Goal: Use online tool/utility

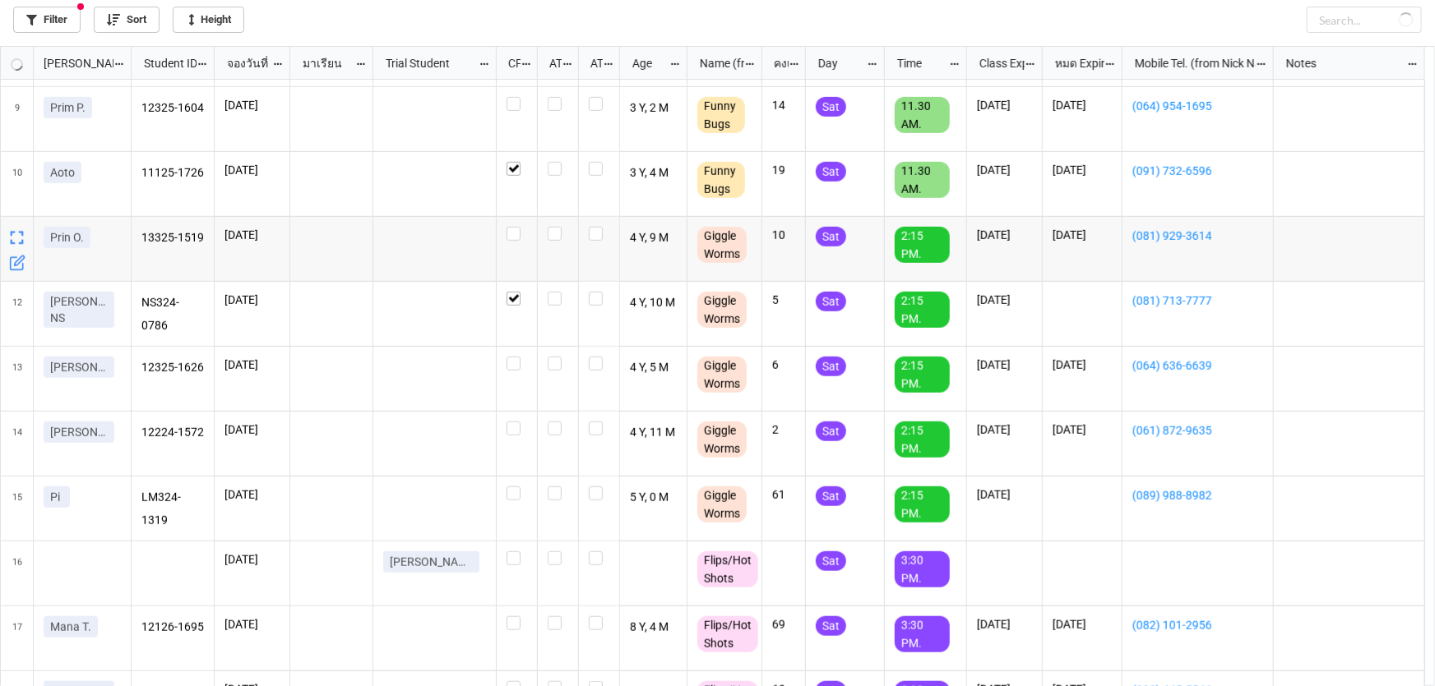
checkbox input "false"
checkbox input "true"
checkbox input "false"
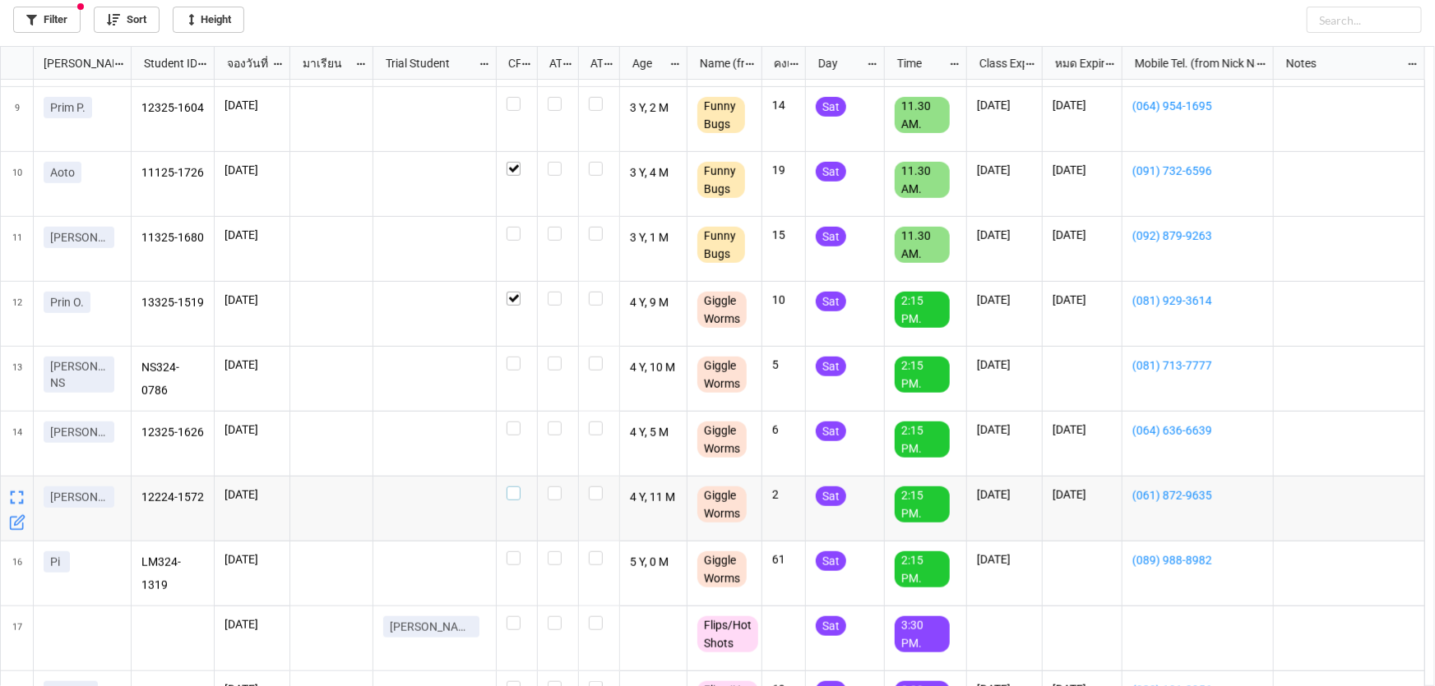
click at [519, 487] on label "grid" at bounding box center [516, 487] width 21 height 0
click at [520, 422] on div "grid" at bounding box center [516, 429] width 21 height 14
click at [518, 422] on label "grid" at bounding box center [516, 422] width 21 height 0
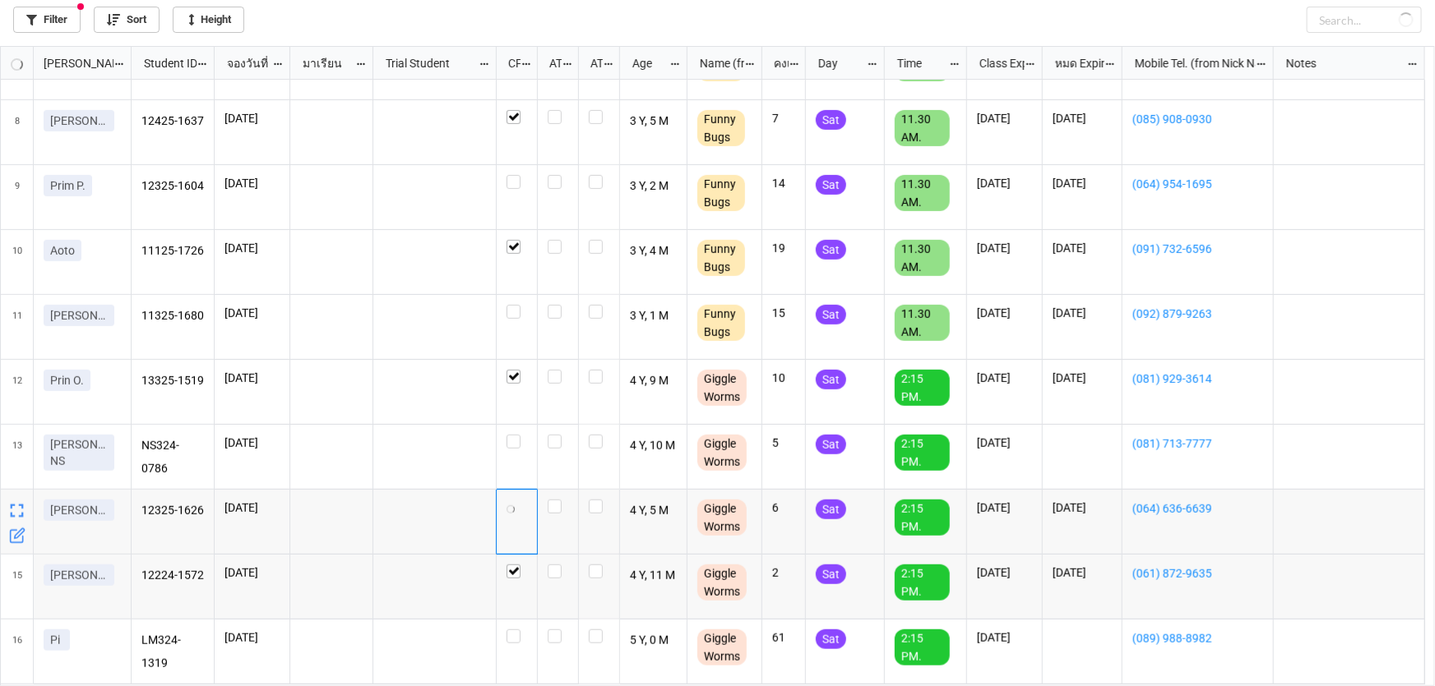
scroll to position [363, 0]
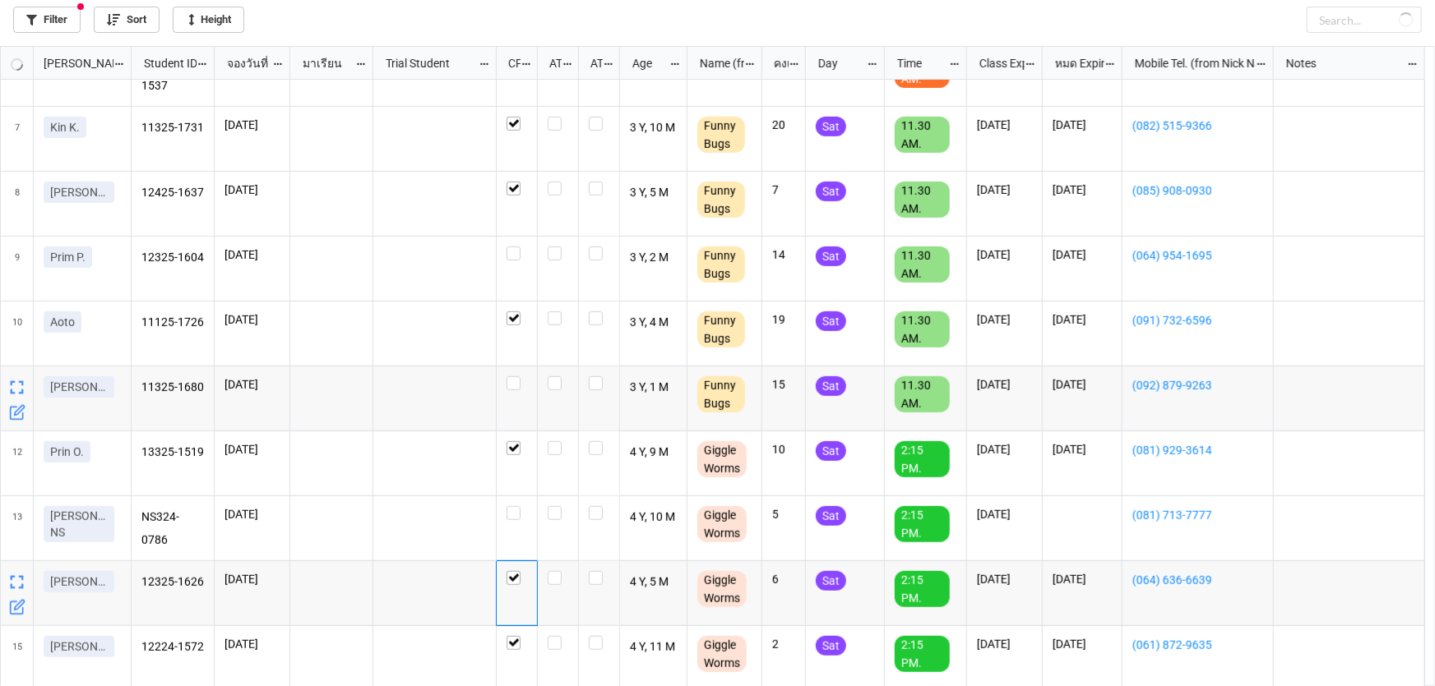
click at [508, 374] on div "grid" at bounding box center [517, 399] width 41 height 65
click at [514, 377] on label "grid" at bounding box center [516, 377] width 21 height 0
click at [508, 377] on label "grid" at bounding box center [516, 377] width 21 height 0
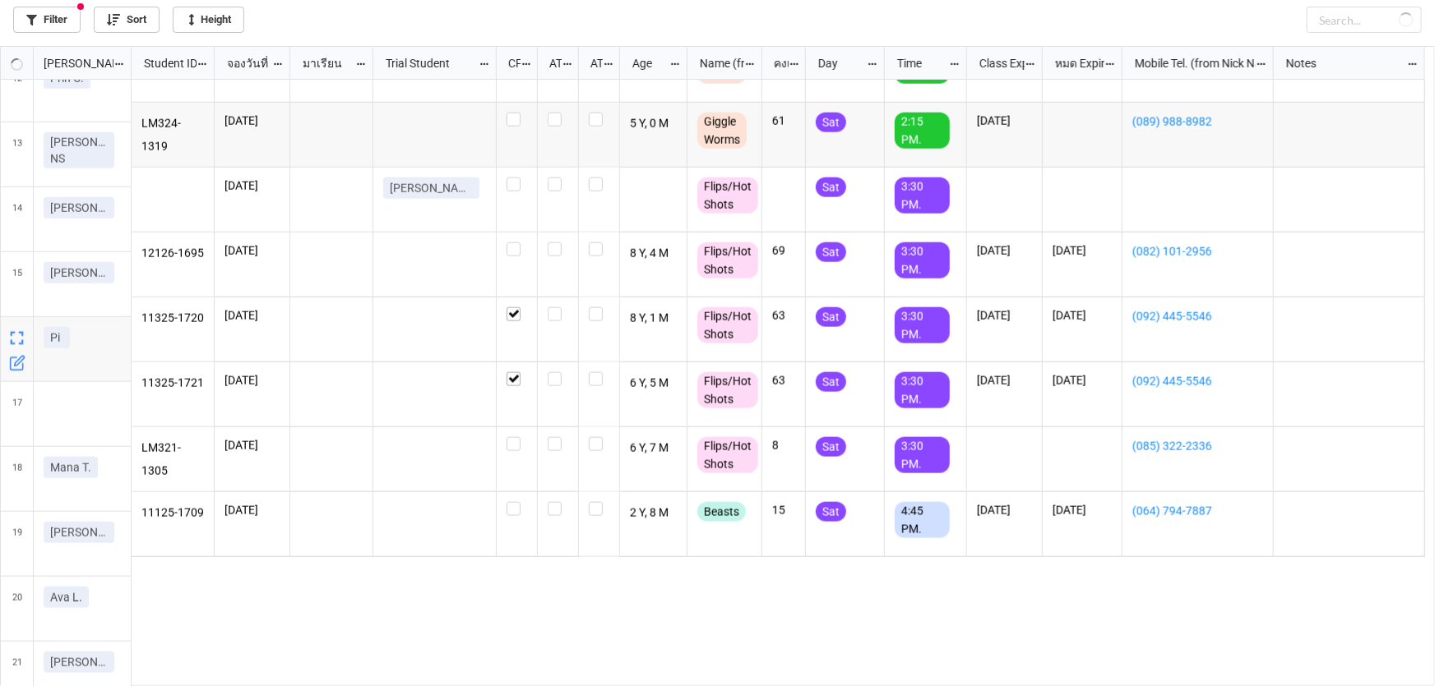
scroll to position [951, 0]
